Goal: Task Accomplishment & Management: Use online tool/utility

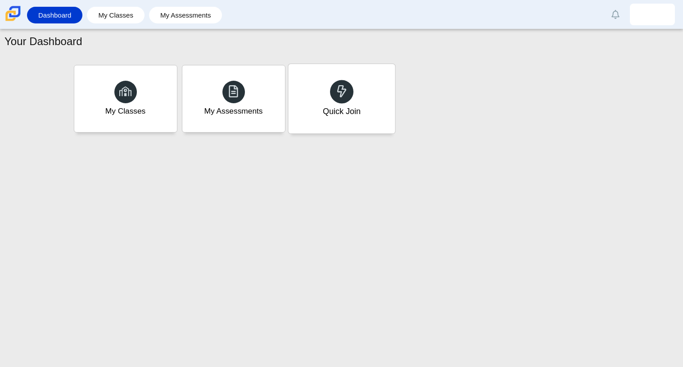
click at [345, 96] on icon at bounding box center [342, 91] width 13 height 13
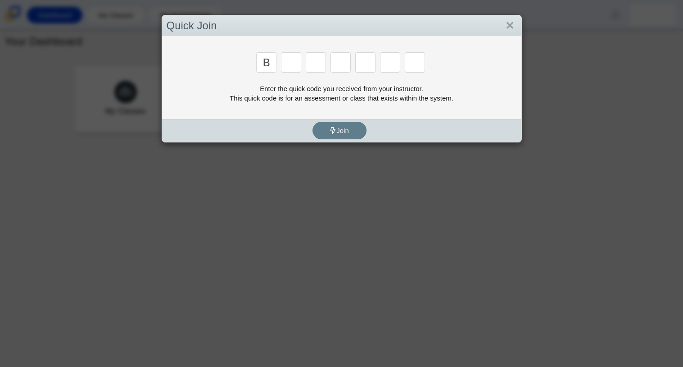
type input "b"
type input "m"
type input "3"
type input "5"
type input "3"
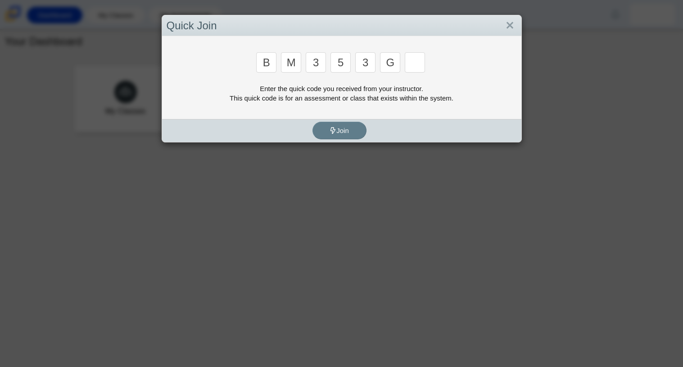
type input "g"
type input "b"
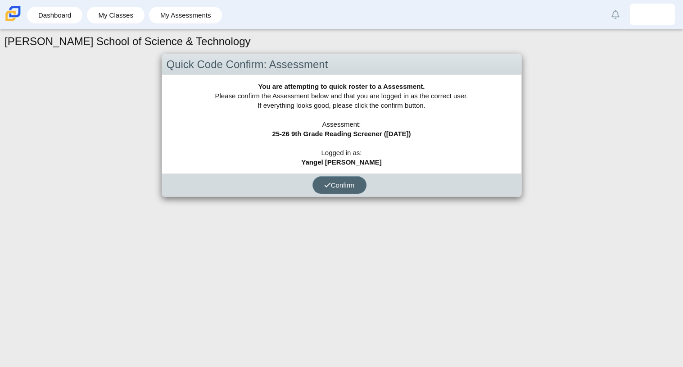
click at [336, 188] on span "Confirm" at bounding box center [339, 185] width 31 height 8
